Goal: Find contact information: Obtain details needed to contact an individual or organization

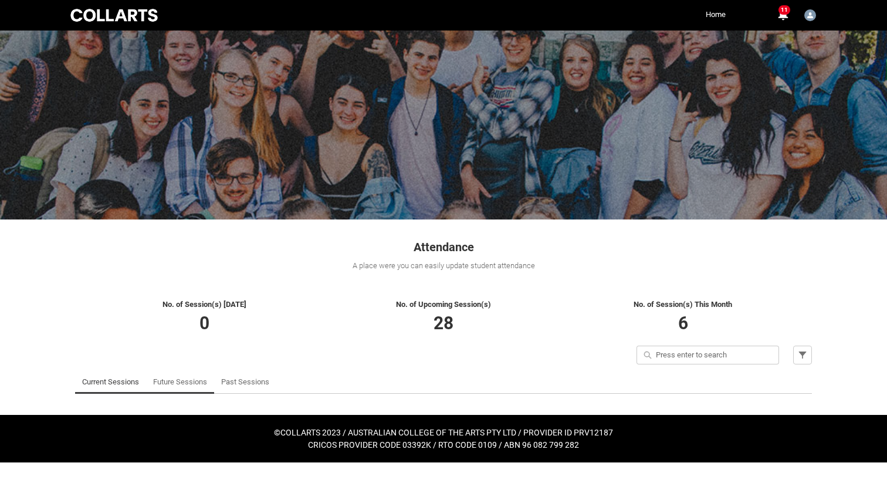
click at [191, 381] on link "Future Sessions" at bounding box center [180, 381] width 54 height 23
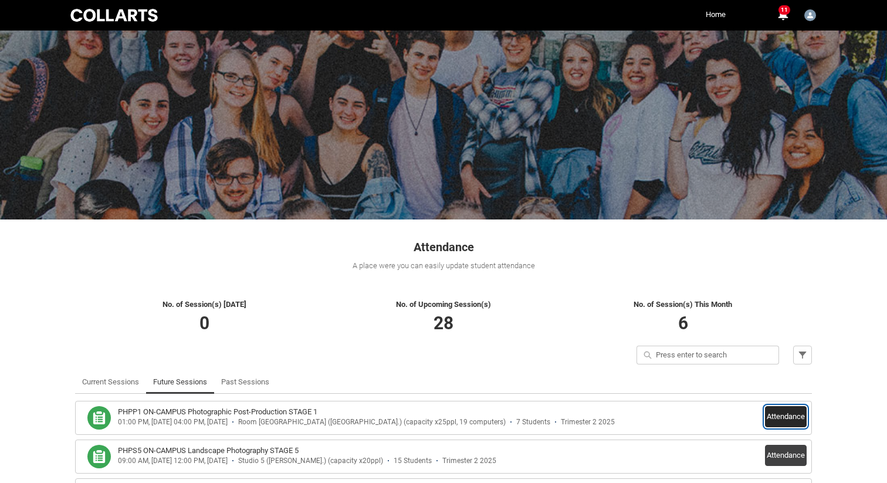
click at [779, 408] on button "Attendance" at bounding box center [786, 416] width 42 height 21
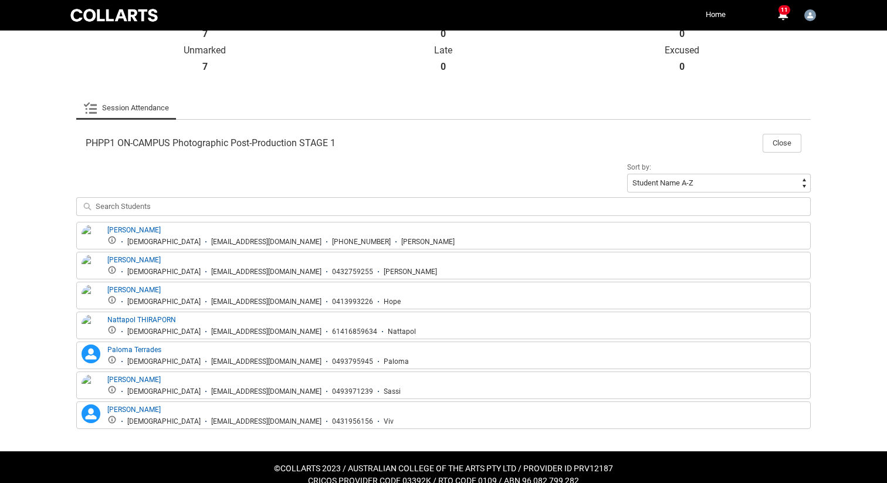
scroll to position [303, 0]
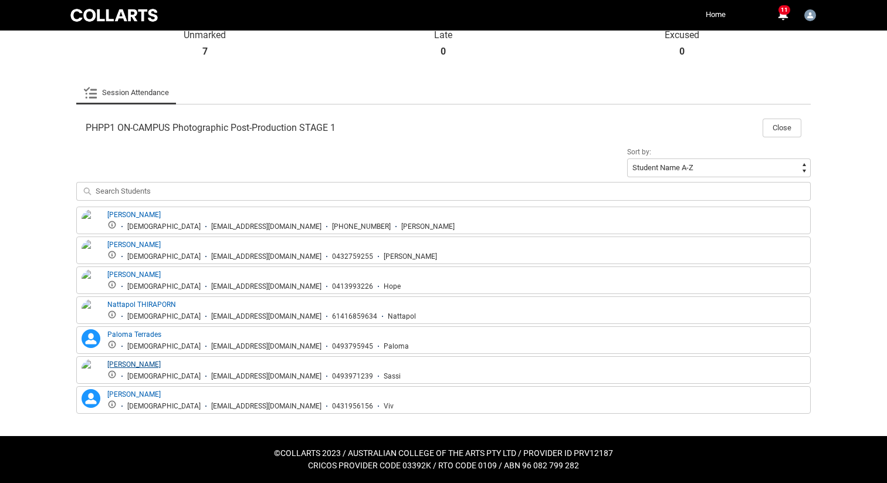
click at [144, 363] on link "[PERSON_NAME]" at bounding box center [133, 364] width 53 height 8
drag, startPoint x: 157, startPoint y: 362, endPoint x: 109, endPoint y: 363, distance: 47.5
click at [109, 363] on div "[PERSON_NAME] [DEMOGRAPHIC_DATA] [EMAIL_ADDRESS][DOMAIN_NAME] 0493971239 Sassi" at bounding box center [253, 370] width 293 height 22
copy link "[PERSON_NAME]"
drag, startPoint x: 147, startPoint y: 392, endPoint x: 108, endPoint y: 392, distance: 38.7
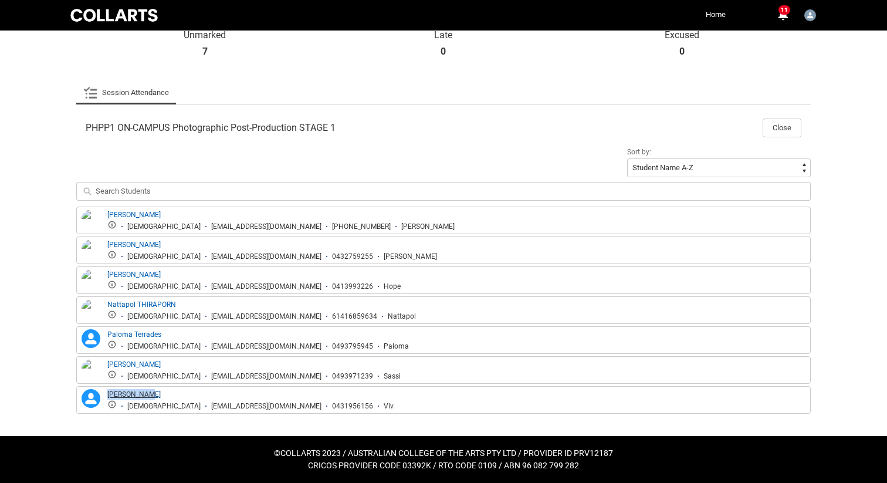
click at [108, 392] on div "[PERSON_NAME] [DEMOGRAPHIC_DATA] [EMAIL_ADDRESS][DOMAIN_NAME] 0431956156 Viv" at bounding box center [250, 400] width 286 height 22
copy link "[PERSON_NAME]"
